Goal: Navigation & Orientation: Find specific page/section

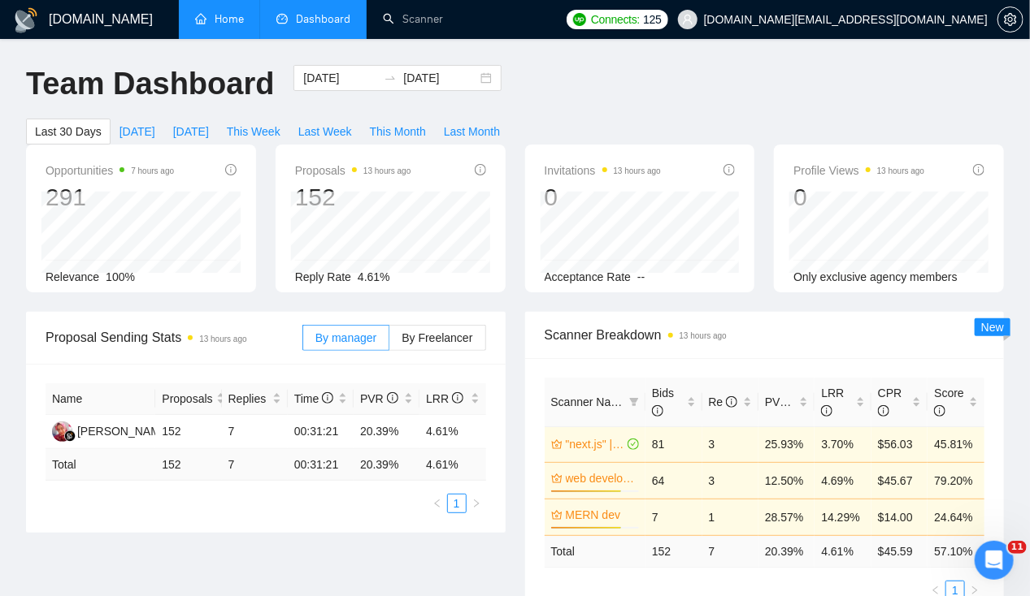
click at [206, 24] on link "Home" at bounding box center [219, 19] width 49 height 14
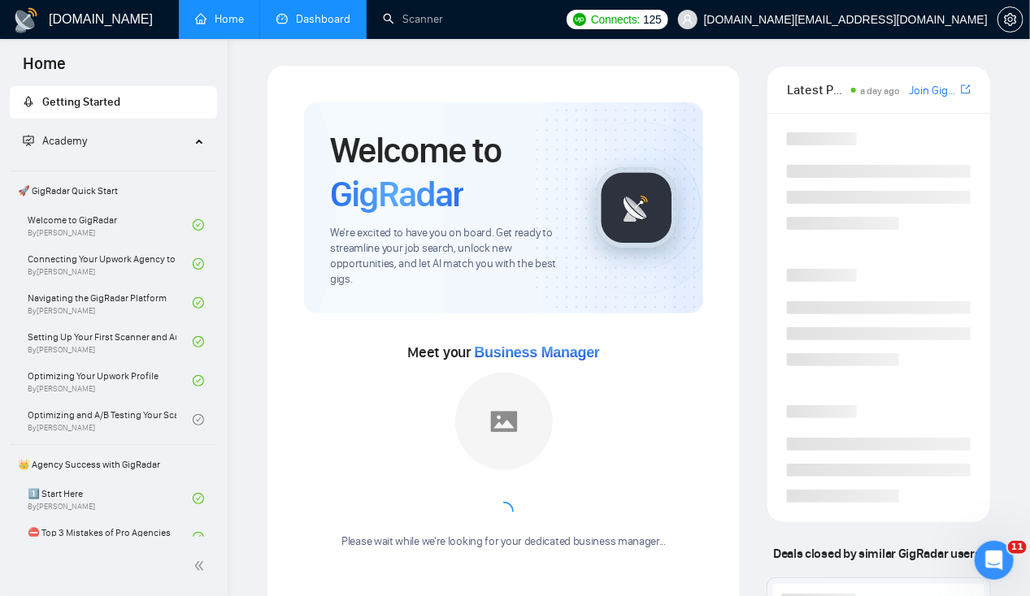
click at [311, 26] on link "Dashboard" at bounding box center [313, 19] width 74 height 14
